Goal: Transaction & Acquisition: Purchase product/service

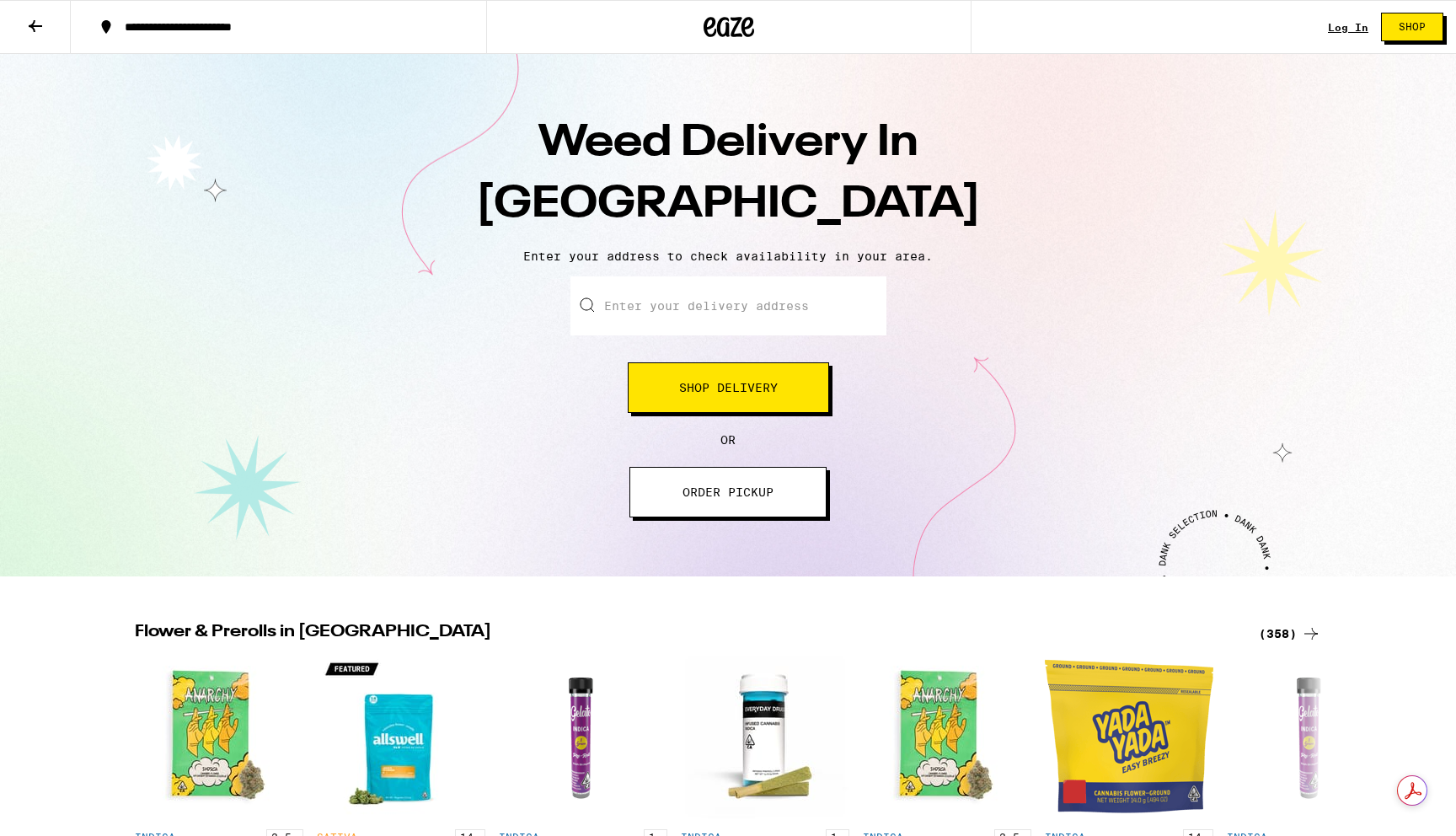
click at [677, 306] on input "Enter your delivery address" at bounding box center [728, 305] width 316 height 59
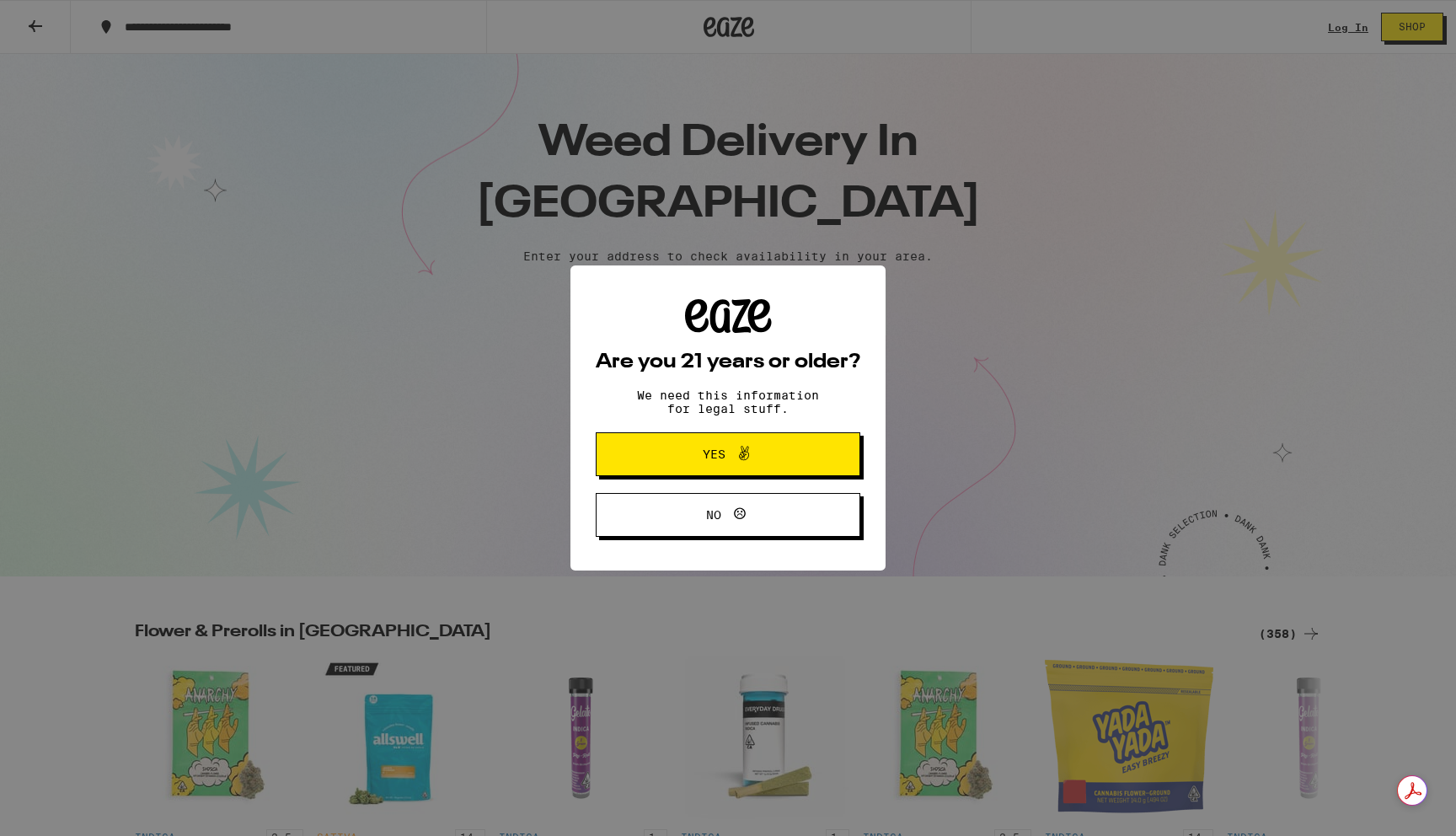
click at [738, 464] on icon at bounding box center [744, 453] width 20 height 20
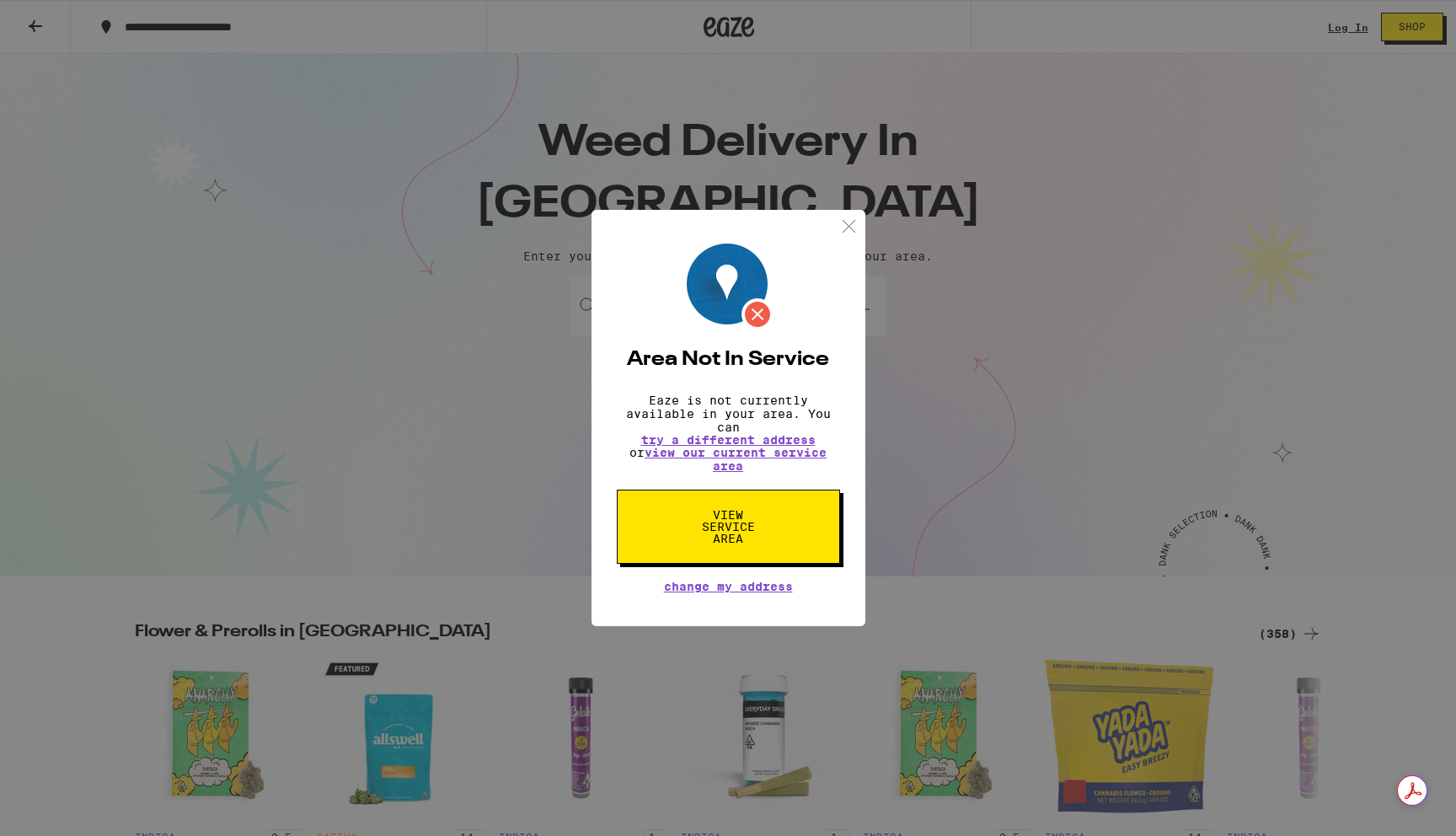
click at [849, 221] on img at bounding box center [849, 225] width 21 height 21
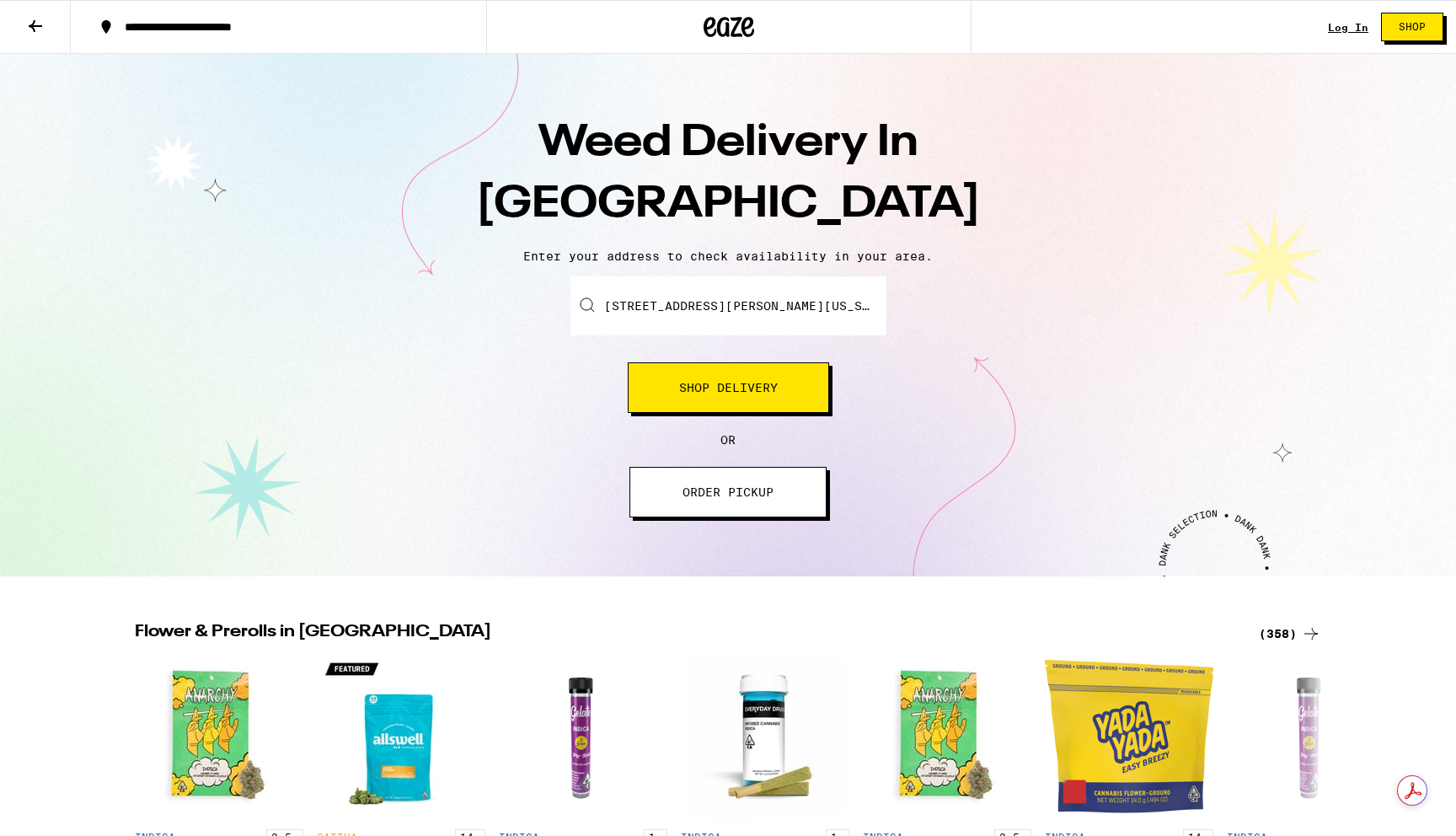
click at [742, 313] on input "[STREET_ADDRESS][PERSON_NAME][US_STATE]" at bounding box center [728, 305] width 316 height 59
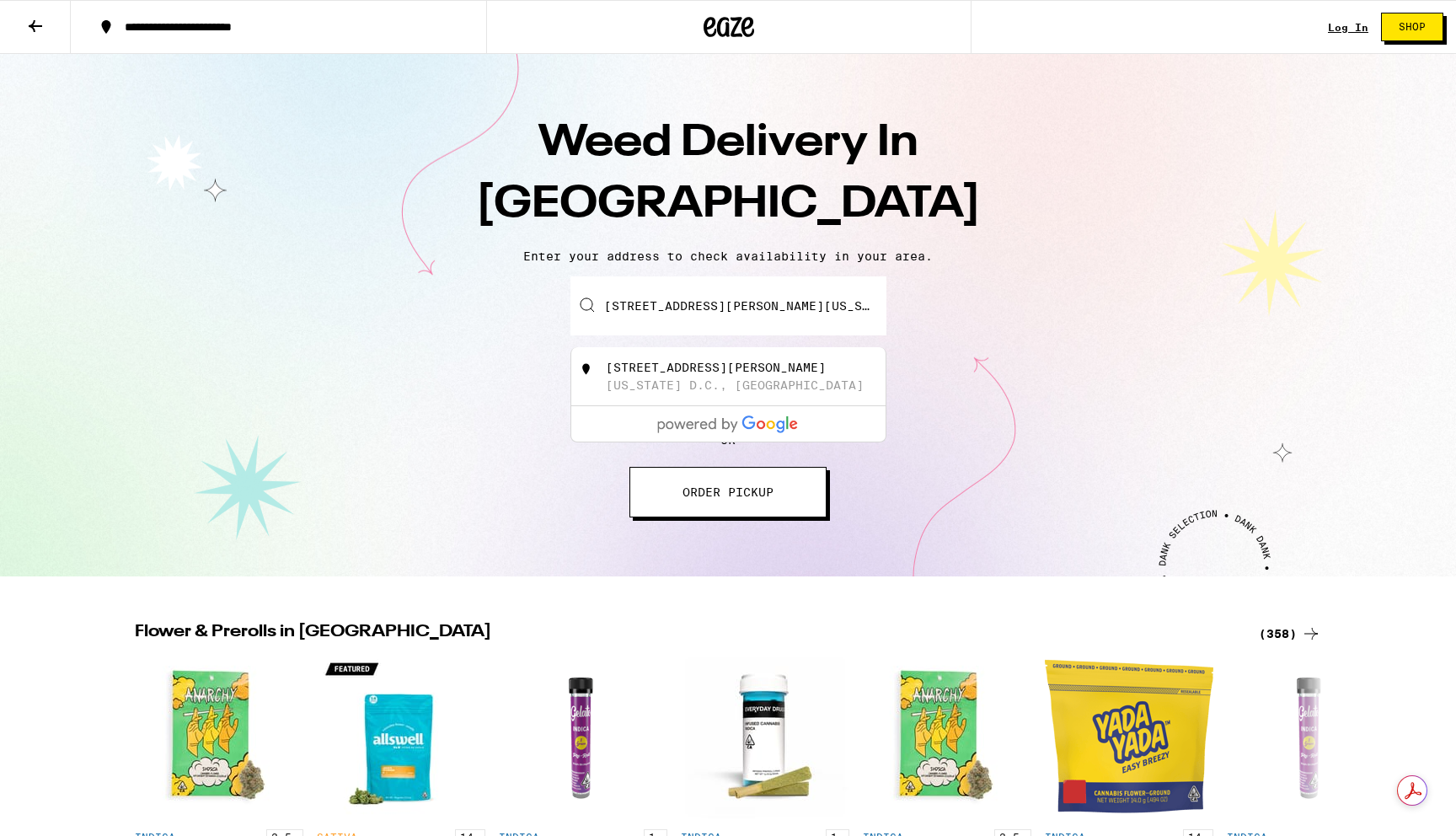
drag, startPoint x: 861, startPoint y: 300, endPoint x: 715, endPoint y: 298, distance: 146.0
click at [715, 298] on input "[STREET_ADDRESS][PERSON_NAME][US_STATE]" at bounding box center [728, 305] width 316 height 59
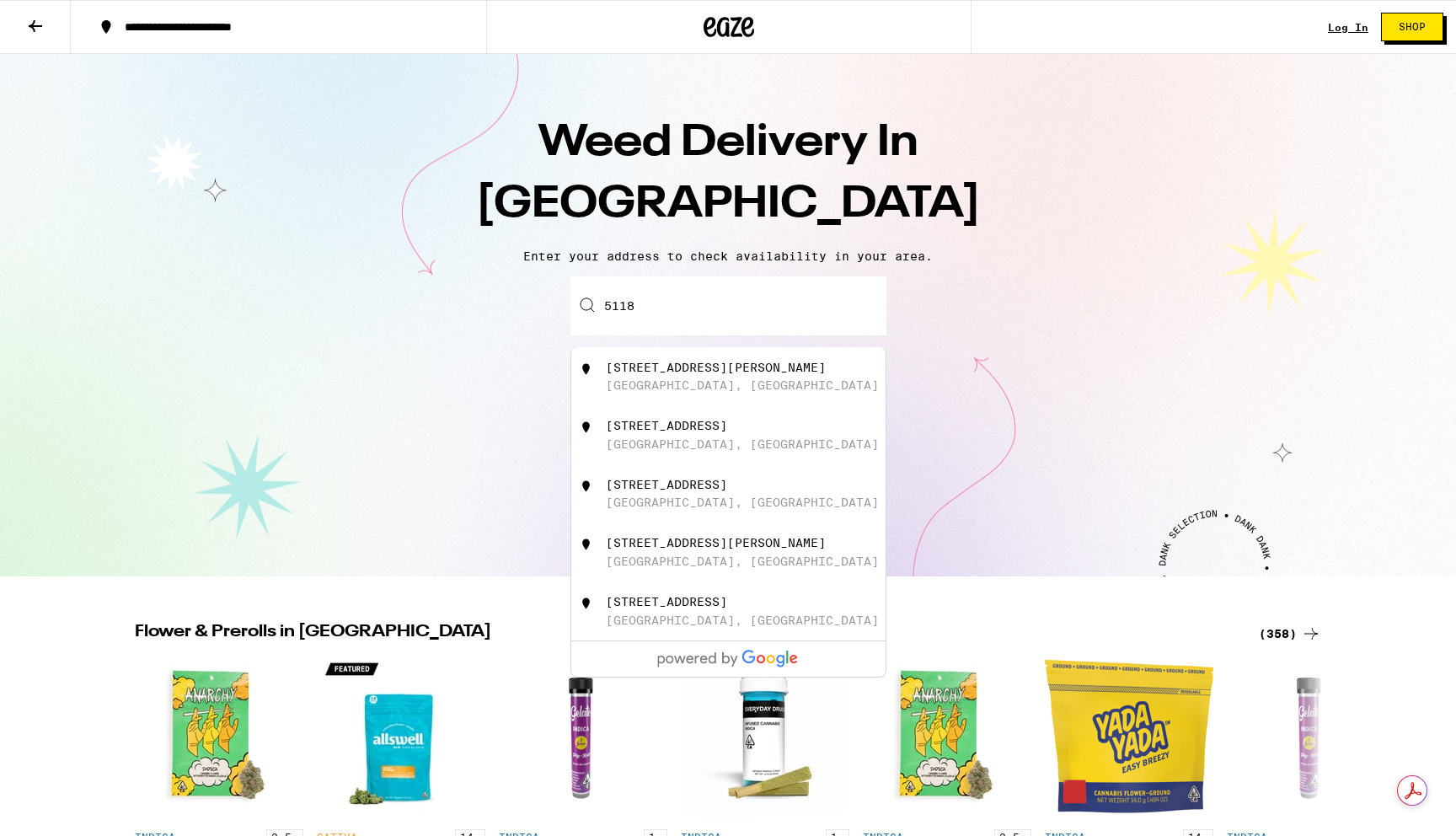
click at [844, 373] on div "[STREET_ADDRESS][PERSON_NAME]" at bounding box center [757, 377] width 301 height 32
type input "[STREET_ADDRESS][PERSON_NAME]"
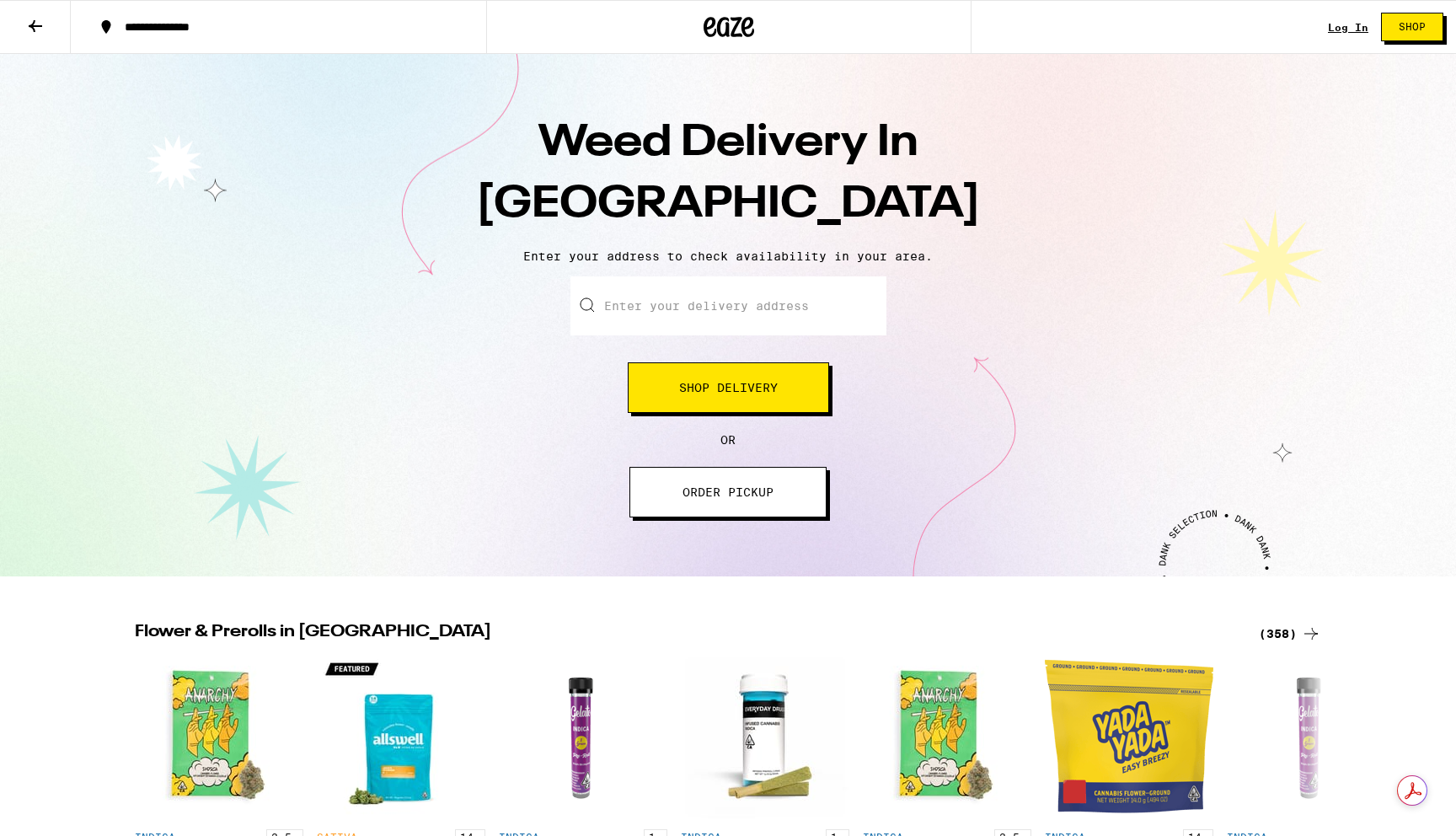
click at [768, 339] on div "Enter your delivery address Shop Delivery" at bounding box center [728, 344] width 316 height 137
click at [723, 303] on input "Enter your delivery address" at bounding box center [728, 305] width 316 height 59
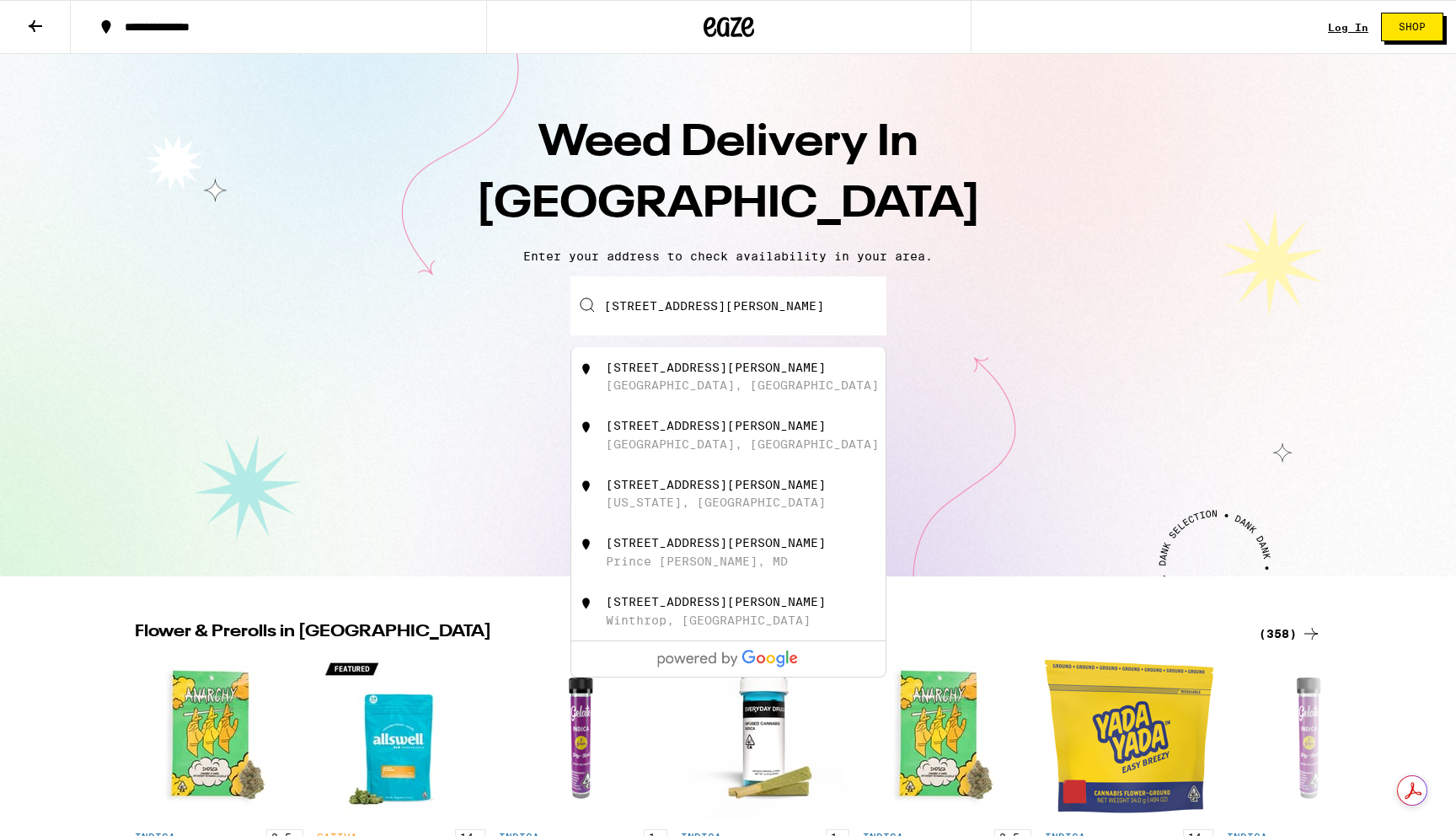
click at [614, 389] on div "[GEOGRAPHIC_DATA], [GEOGRAPHIC_DATA]" at bounding box center [743, 385] width 273 height 14
type input "[STREET_ADDRESS][PERSON_NAME]"
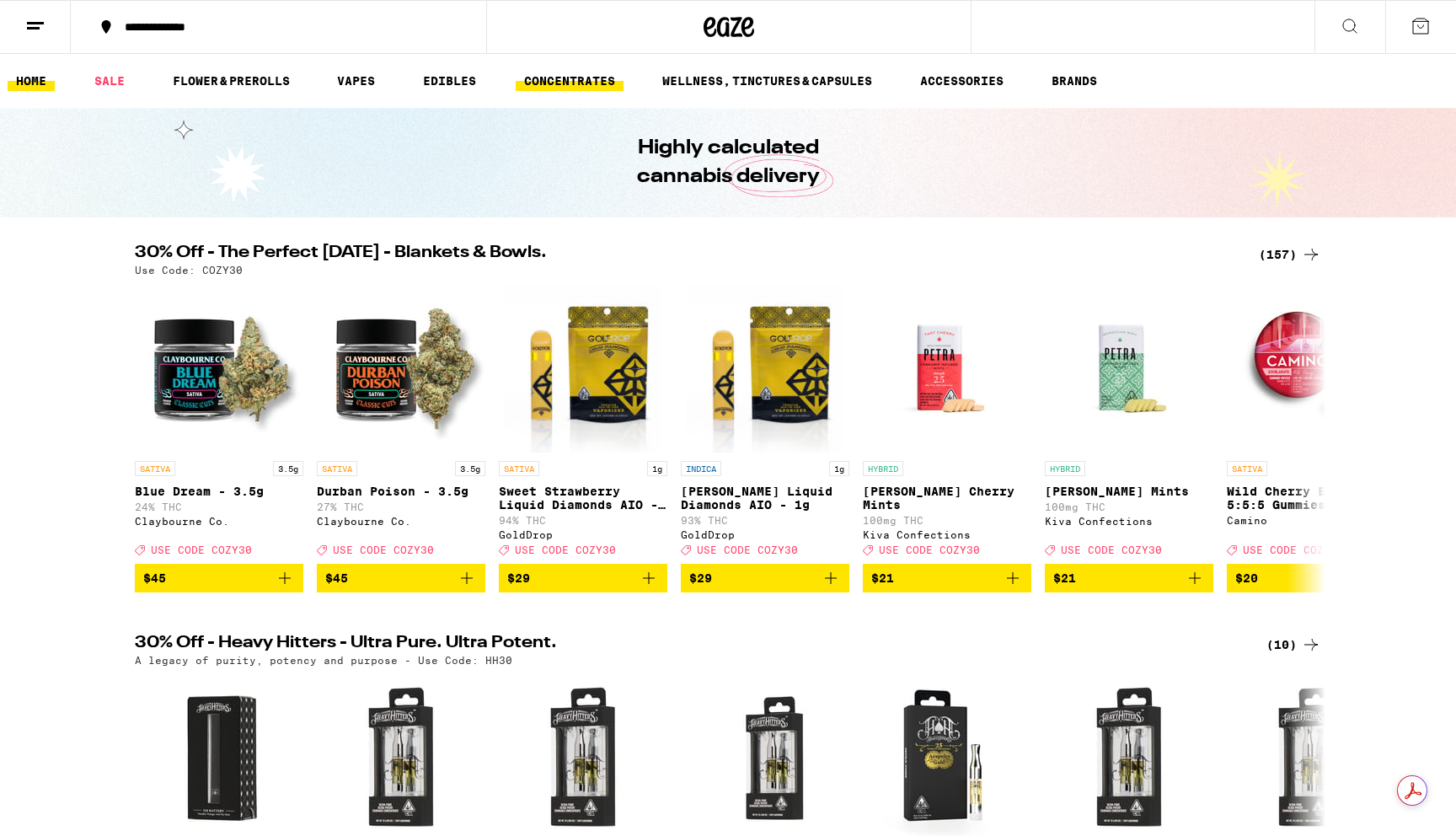
click at [549, 82] on link "CONCENTRATES" at bounding box center [569, 81] width 108 height 20
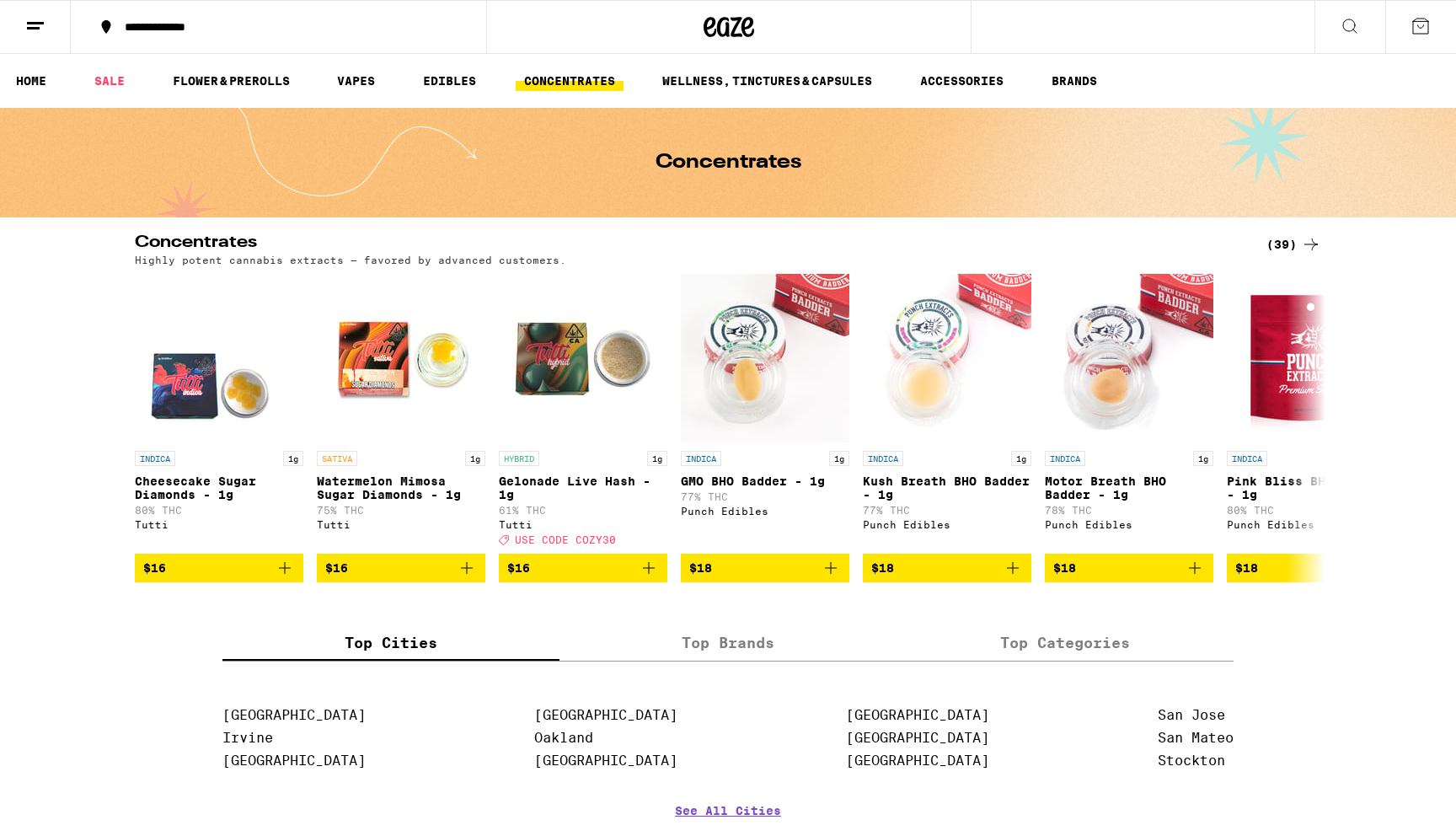
click at [1305, 247] on icon at bounding box center [1311, 244] width 20 height 20
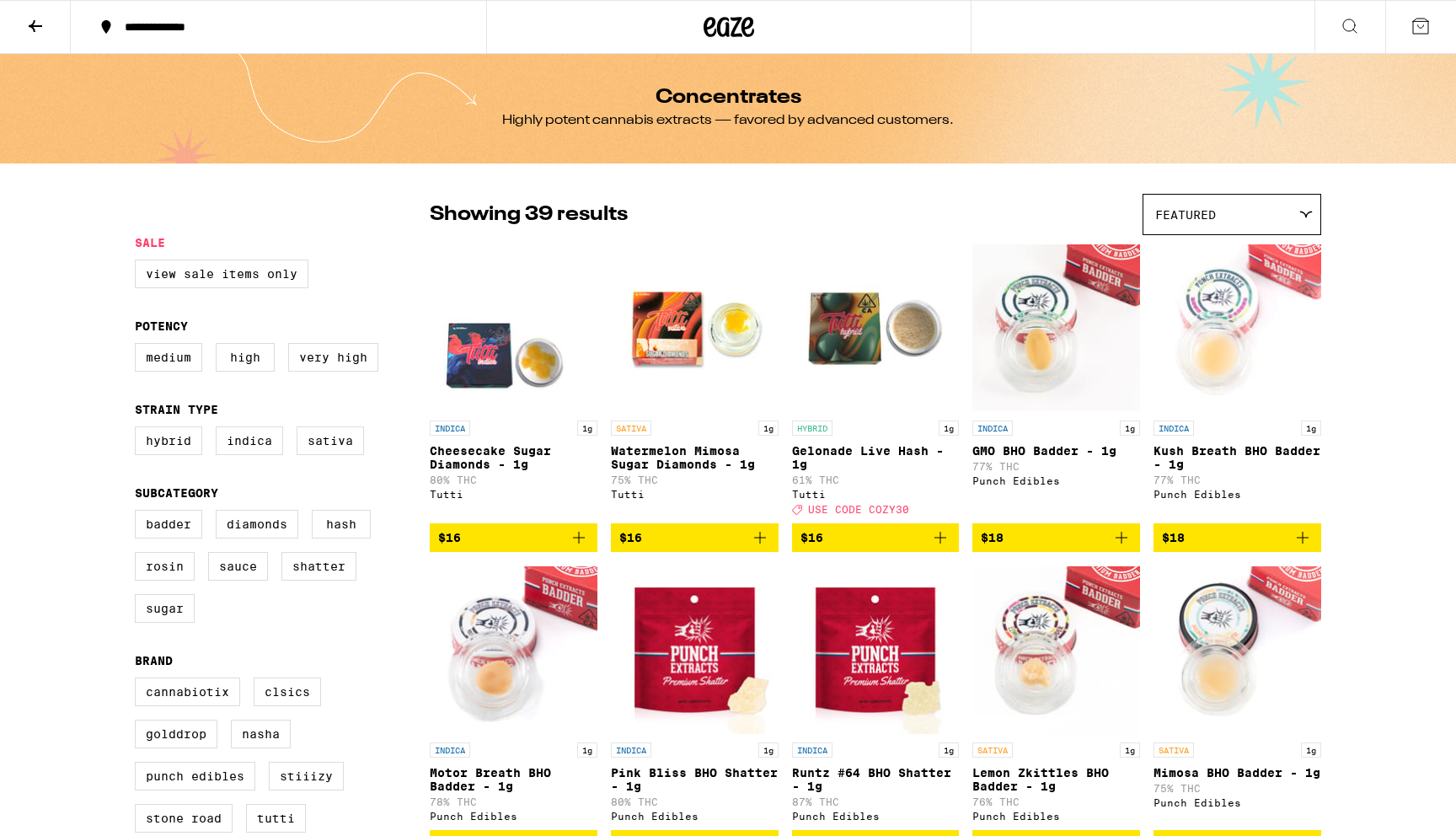
click at [1020, 327] on img "Open page for GMO BHO Badder - 1g from Punch Edibles" at bounding box center [1056, 327] width 168 height 169
